Goal: Find specific page/section: Find specific page/section

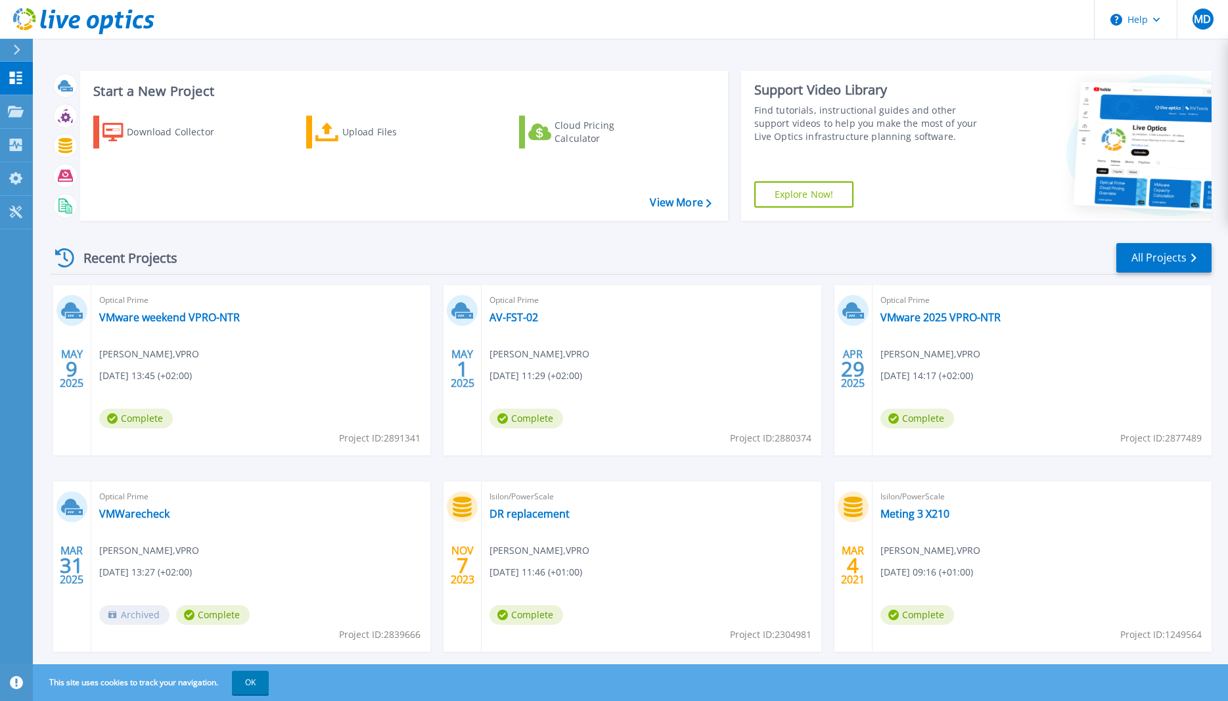
click at [69, 28] on icon at bounding box center [83, 21] width 141 height 27
click at [1135, 262] on link "All Projects" at bounding box center [1163, 258] width 95 height 30
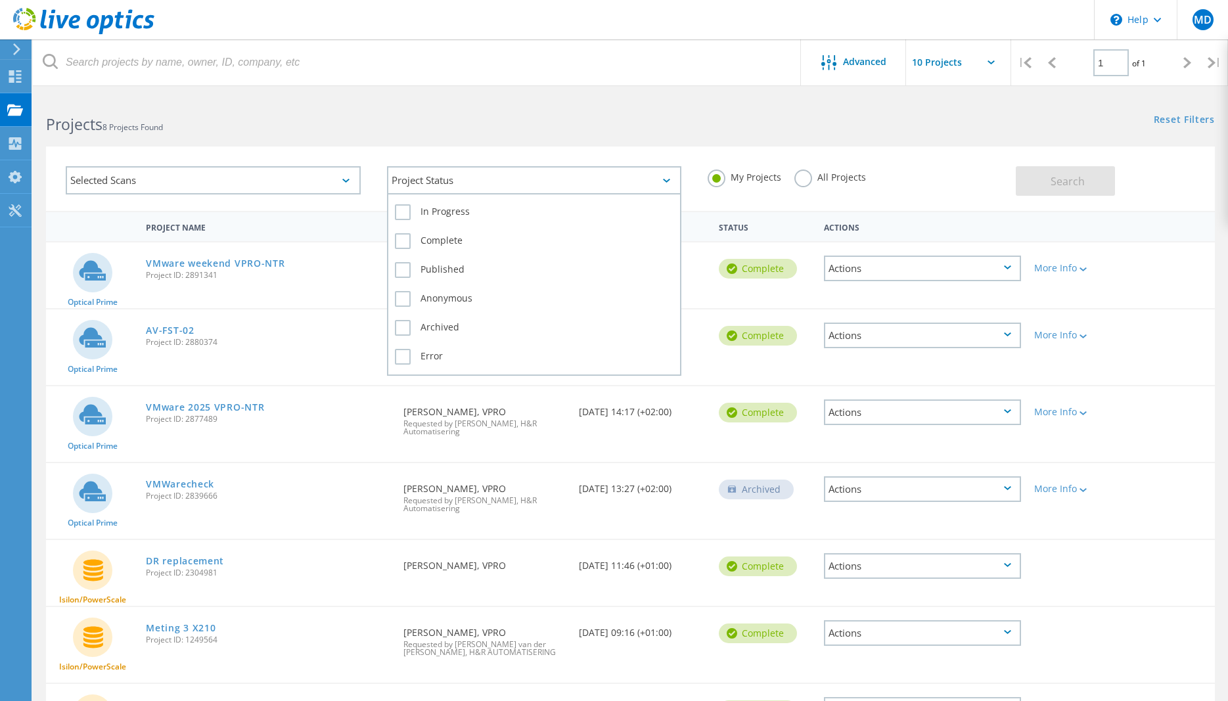
click at [434, 179] on div "Project Status" at bounding box center [534, 180] width 295 height 28
click at [403, 206] on label "In Progress" at bounding box center [534, 212] width 279 height 16
click at [0, 0] on input "In Progress" at bounding box center [0, 0] width 0 height 0
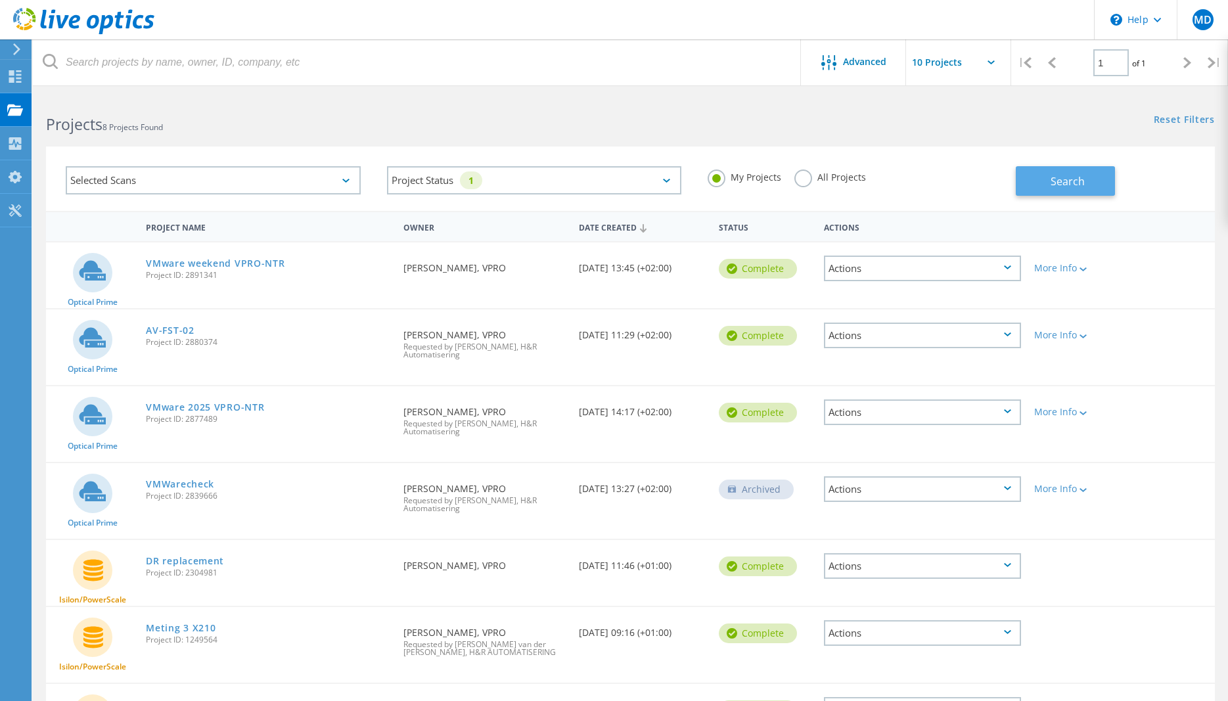
click at [1068, 181] on span "Search" at bounding box center [1068, 181] width 34 height 14
